Goal: Use online tool/utility: Use online tool/utility

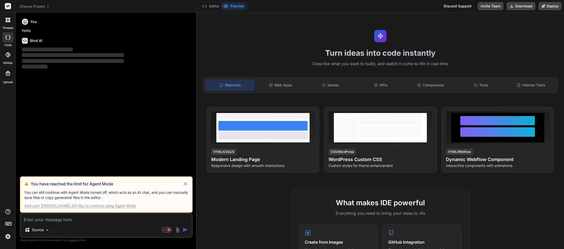
click at [183, 183] on icon at bounding box center [185, 184] width 6 height 6
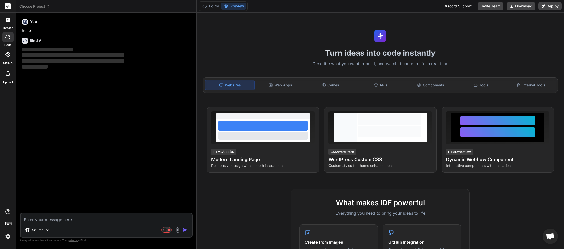
scroll to position [144, 0]
click at [49, 7] on icon at bounding box center [48, 7] width 4 height 4
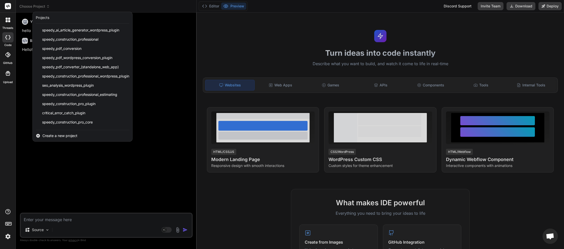
scroll to position [128, 0]
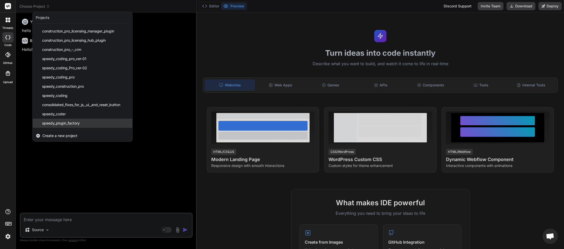
click at [71, 123] on span "speedy_plugin_factory" at bounding box center [61, 123] width 38 height 5
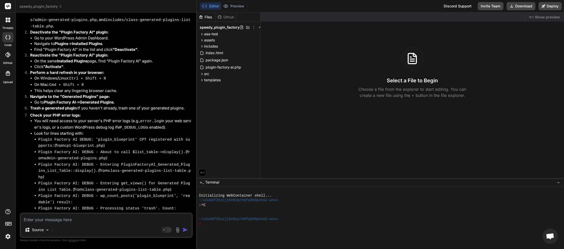
scroll to position [4490, 0]
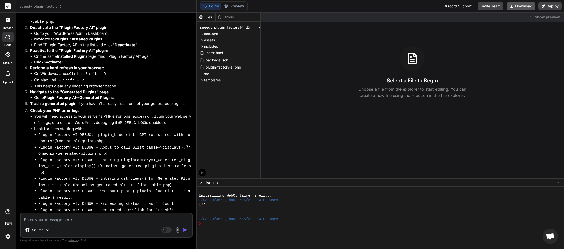
click at [521, 7] on button "Download" at bounding box center [521, 6] width 29 height 8
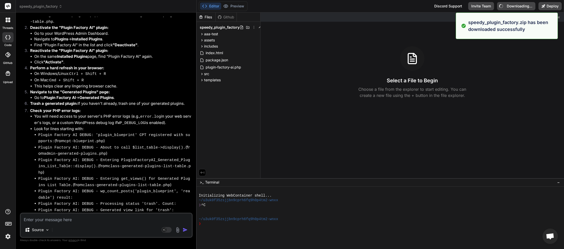
type textarea "x"
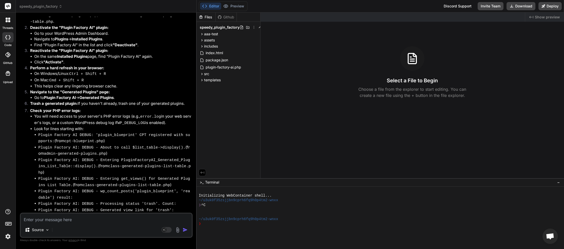
drag, startPoint x: 83, startPoint y: 178, endPoint x: 154, endPoint y: 178, distance: 71.0
click at [154, 232] on code "<!-- DEBUG: get_views() method reached! -->" at bounding box center [121, 234] width 99 height 4
copy code "DEBUG: get_views() method reached!"
click at [37, 221] on textarea at bounding box center [106, 217] width 171 height 9
type textarea "u"
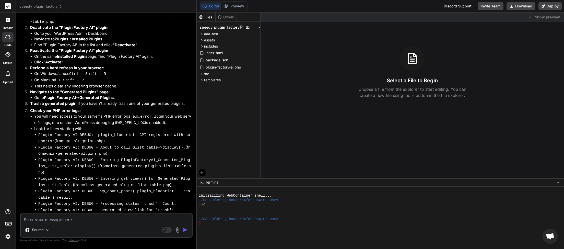
type textarea "x"
type textarea "un"
type textarea "x"
type textarea "una"
type textarea "x"
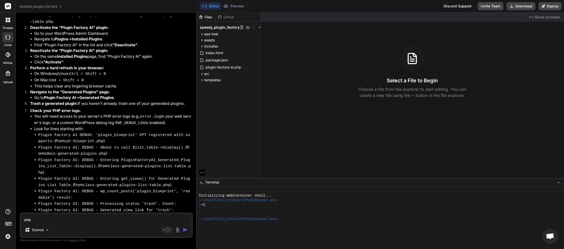
type textarea "unab"
type textarea "x"
type textarea "unabl"
type textarea "x"
type textarea "unable"
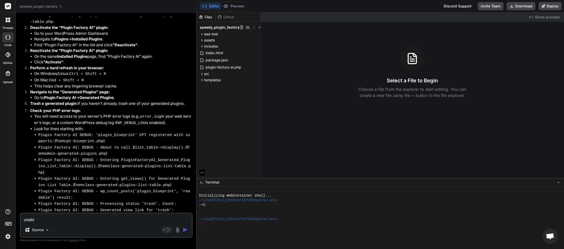
type textarea "x"
type textarea "unable"
type textarea "x"
type textarea "unable t"
type textarea "x"
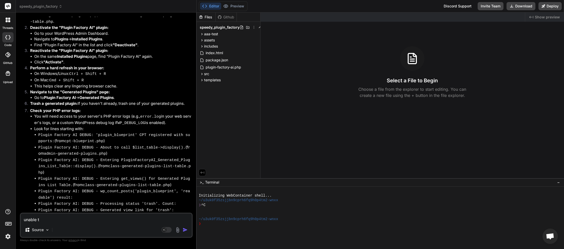
type textarea "unable to"
type textarea "x"
type textarea "unable to"
type textarea "x"
type textarea "unable to f"
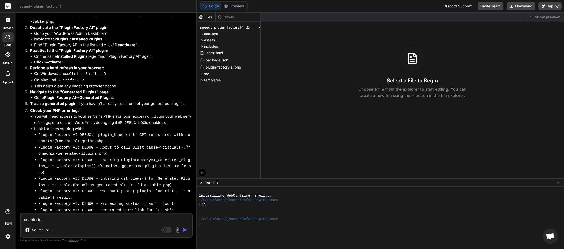
type textarea "x"
type textarea "unable to fi"
type textarea "x"
type textarea "unable to fin"
type textarea "x"
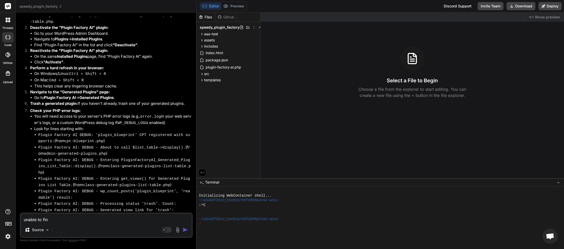
type textarea "unable to find"
type textarea "x"
type textarea "unable to find"
type textarea "x"
paste textarea "DEBUG: get_views() method reached!"
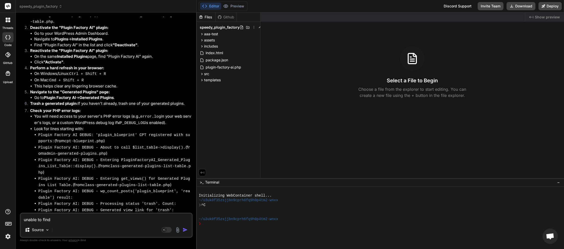
type textarea "unable to find DEBUG: get_views() method reached!"
type textarea "x"
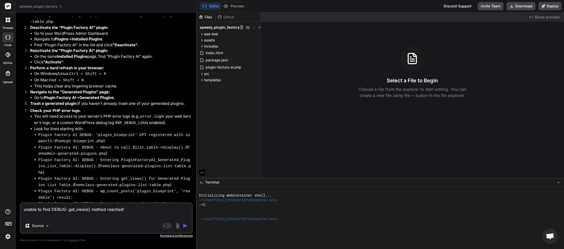
type textarea "unable to find DEBUG: get_views() method reached!"
type textarea "x"
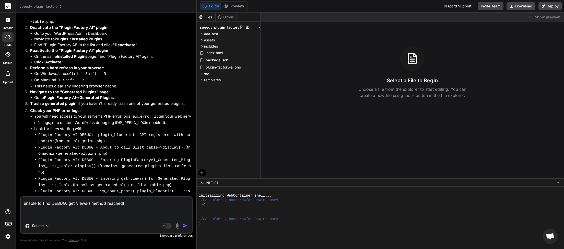
paste textarea "[[DATE] 02:21:40 UTC] Plugin Factory AI: Released process lock on shutdown. Loc…"
type textarea "unable to find DEBUG: get_views() method reached! [[DATE] 02:21:40 UTC] Plugin …"
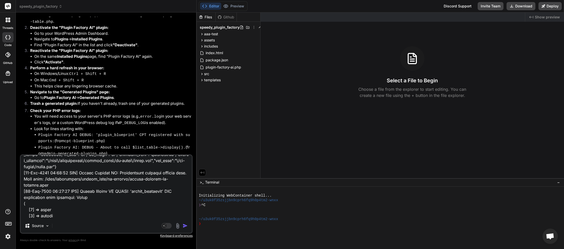
type textarea "x"
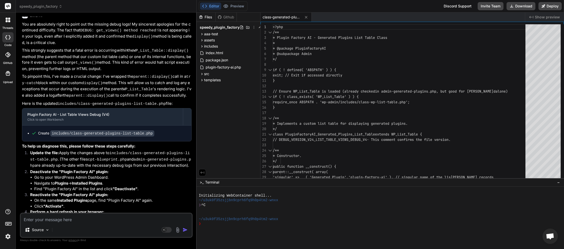
scroll to position [7303, 0]
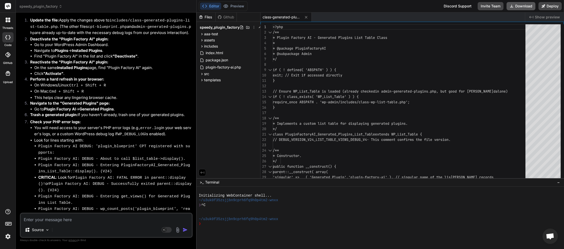
click at [520, 6] on button "Download" at bounding box center [521, 6] width 29 height 8
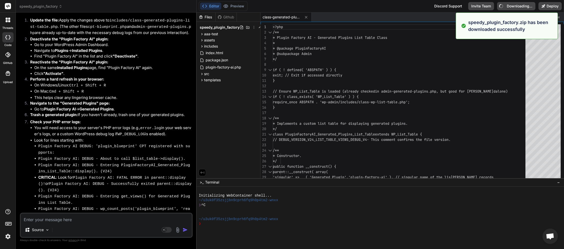
type textarea "x"
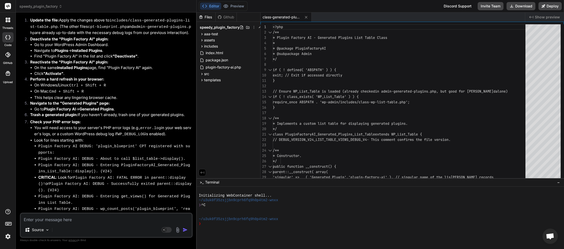
drag, startPoint x: 97, startPoint y: 178, endPoint x: 117, endPoint y: 179, distance: 19.4
click at [117, 249] on code "<!-- DEBUG: get_views() method reached! -->" at bounding box center [121, 252] width 99 height 4
paste textarea "get_views"
type textarea "get_views"
type textarea "x"
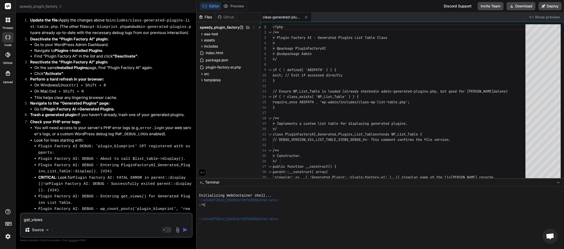
type textarea "get_views"
type textarea "x"
type textarea "get_views n"
type textarea "x"
type textarea "get_views no"
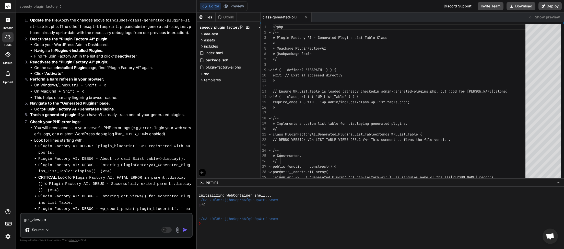
type textarea "x"
type textarea "get_views not"
type textarea "x"
type textarea "get_views not"
type textarea "x"
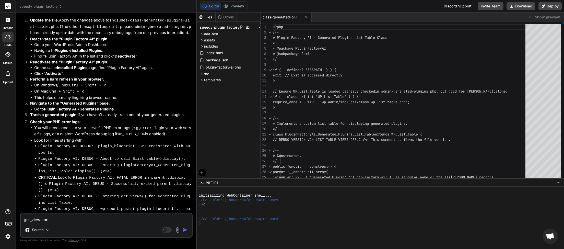
type textarea "get_views not f"
type textarea "x"
type textarea "get_views not fo"
type textarea "x"
type textarea "get_views not fou"
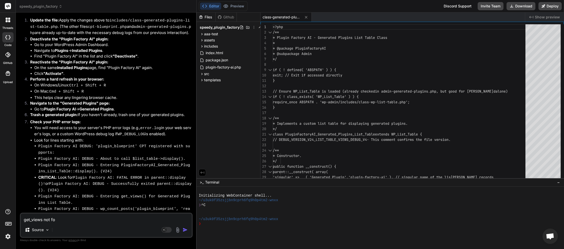
type textarea "x"
type textarea "get_views not foun"
type textarea "x"
type textarea "get_views not found"
type textarea "x"
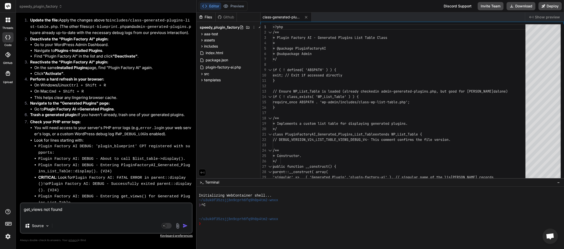
type textarea "get_views not found"
type textarea "x"
paste textarea "[[DATE] 02:43:29 UTC] Plugin Factory AI: Released process lock on shutdown. Loc…"
type textarea "get_views not found [[DATE] 02:43:29 UTC] Plugin Factory AI: Released process l…"
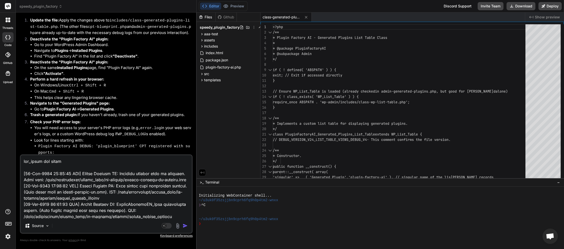
scroll to position [2686, 0]
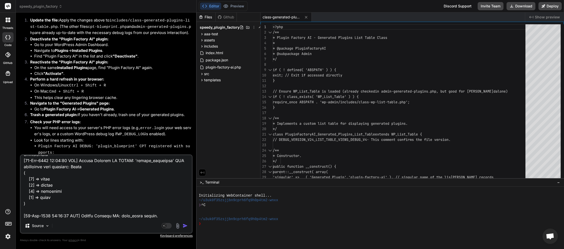
type textarea "x"
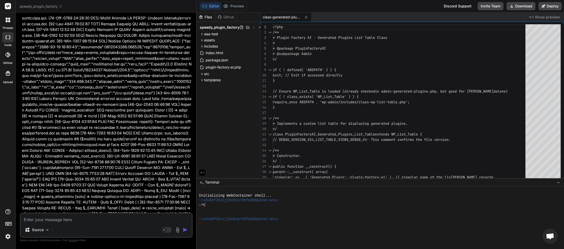
scroll to position [8707, 0]
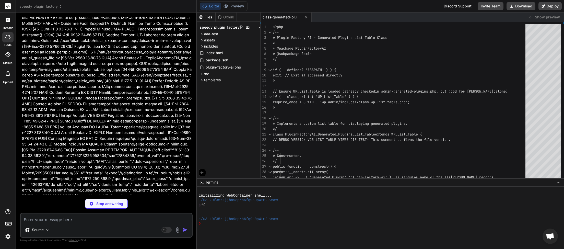
type textarea "x"
